Goal: Task Accomplishment & Management: Use online tool/utility

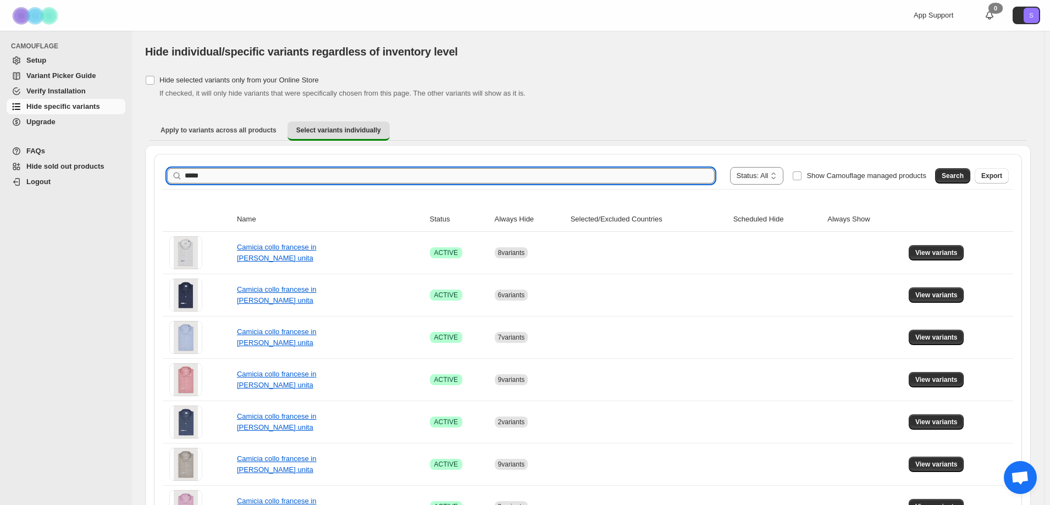
click at [270, 176] on input "*****" at bounding box center [450, 175] width 530 height 15
type input "*****"
click at [953, 174] on span "Search" at bounding box center [953, 176] width 22 height 9
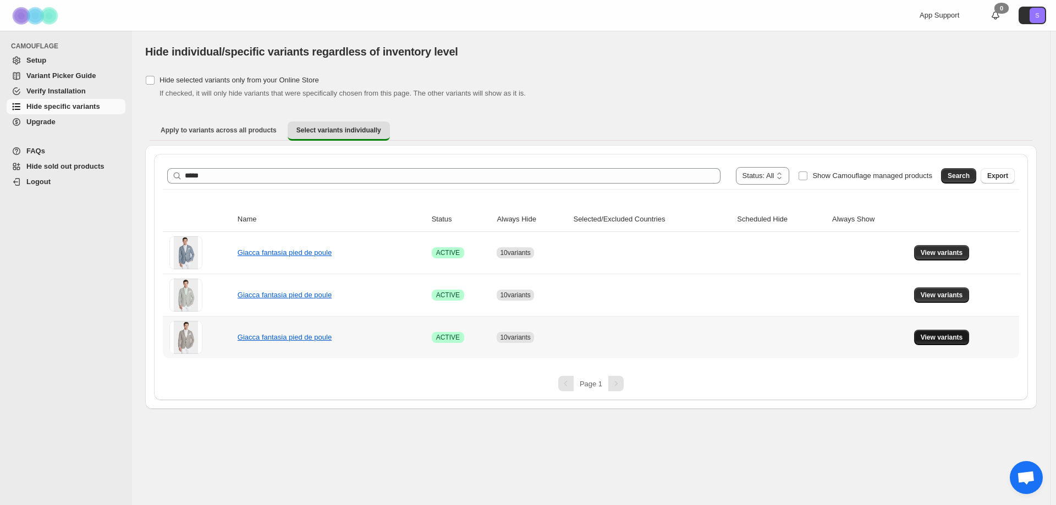
click at [943, 334] on span "View variants" at bounding box center [941, 337] width 42 height 9
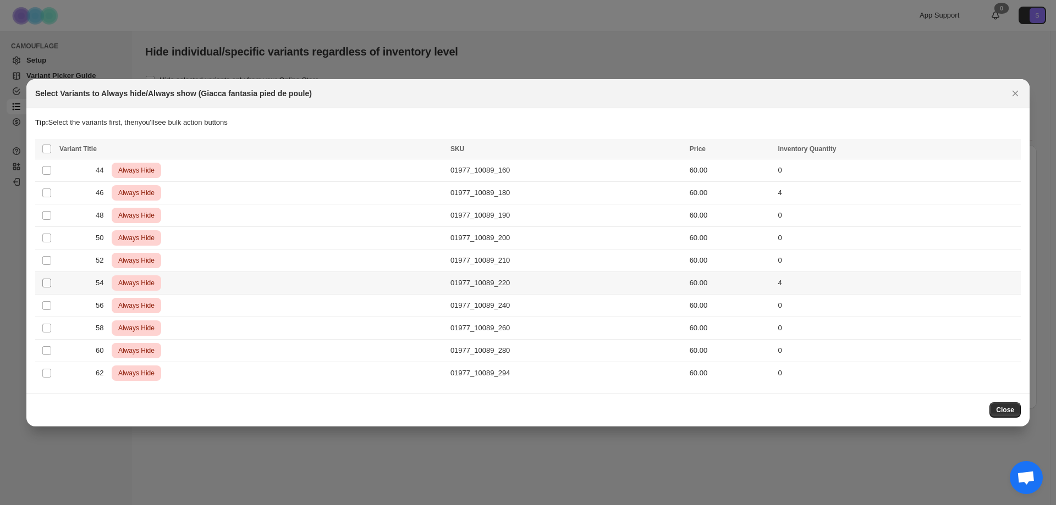
click at [42, 284] on span ":r11:" at bounding box center [47, 283] width 10 height 10
click at [1006, 149] on icon "More actions" at bounding box center [1009, 150] width 11 height 11
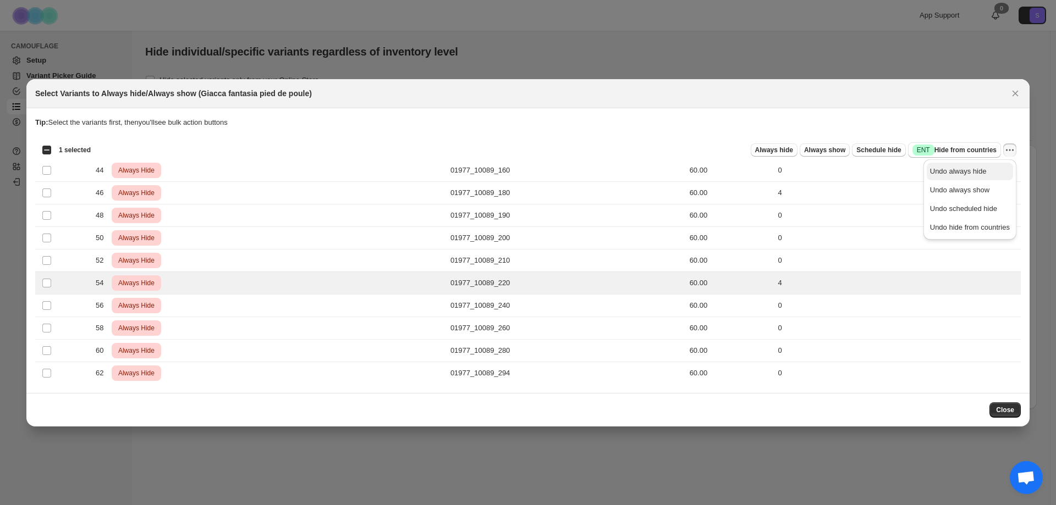
click at [978, 174] on span "Undo always hide" at bounding box center [958, 171] width 57 height 8
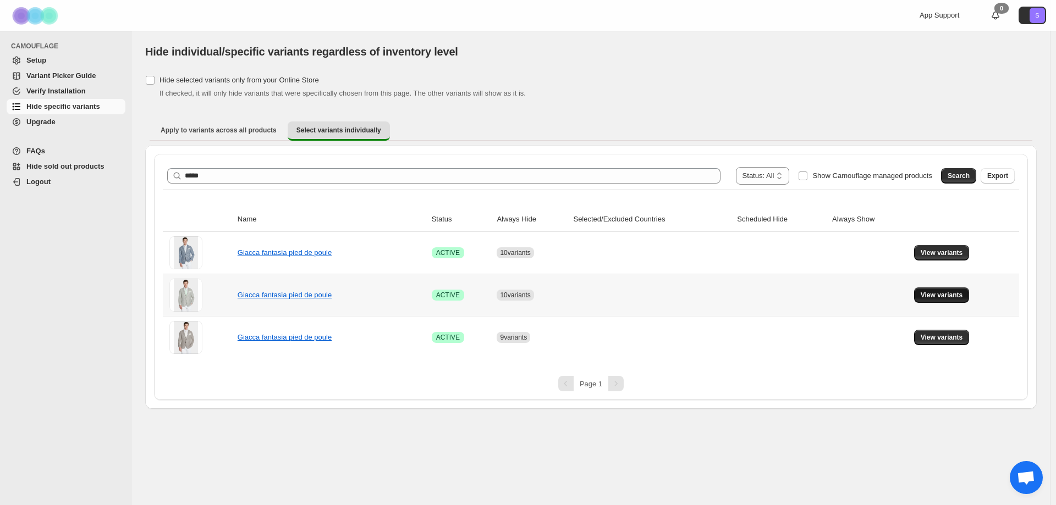
click at [953, 289] on button "View variants" at bounding box center [942, 295] width 56 height 15
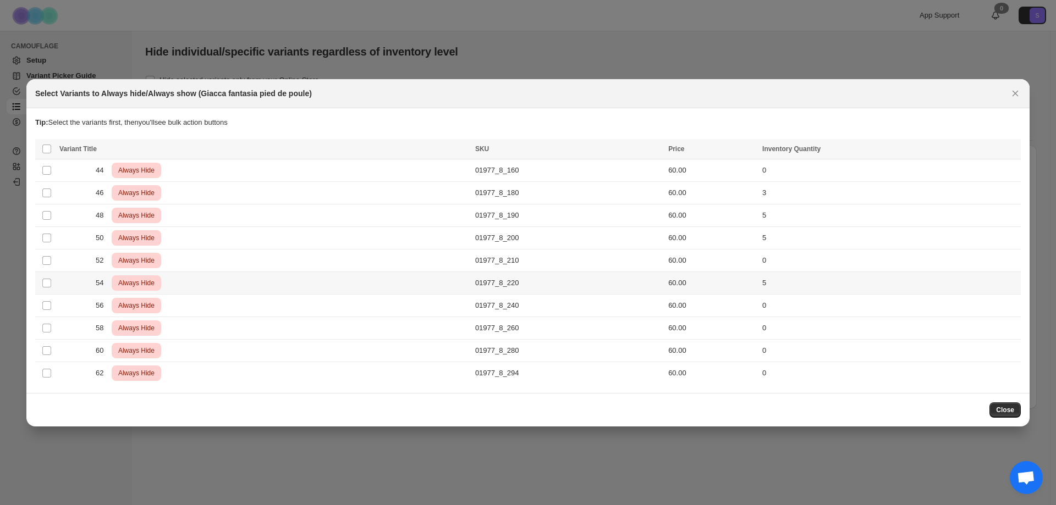
click at [594, 292] on td "01977_8_220" at bounding box center [568, 283] width 193 height 23
click at [1006, 148] on icon "More actions" at bounding box center [1009, 150] width 11 height 11
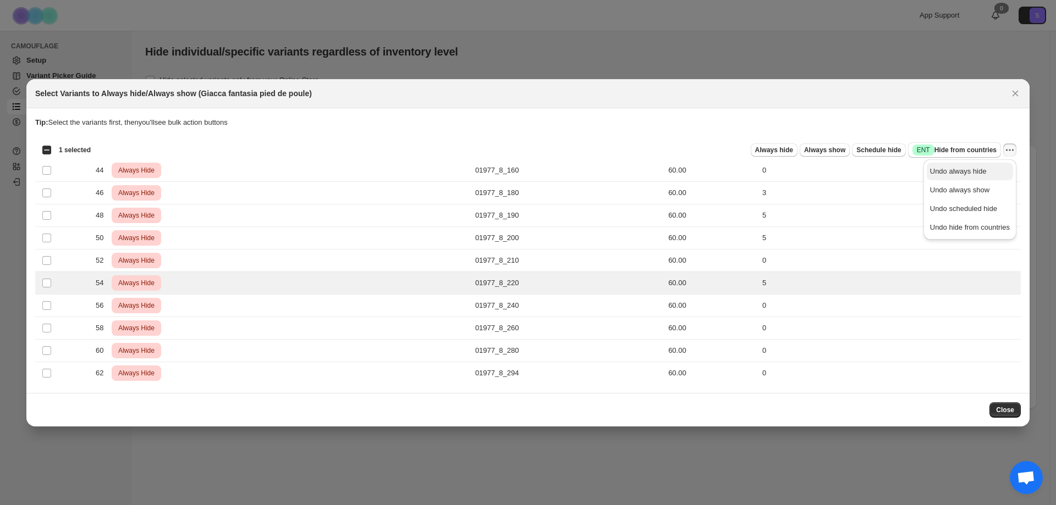
click at [978, 175] on span "Undo always hide" at bounding box center [958, 171] width 57 height 8
